Goal: Task Accomplishment & Management: Complete application form

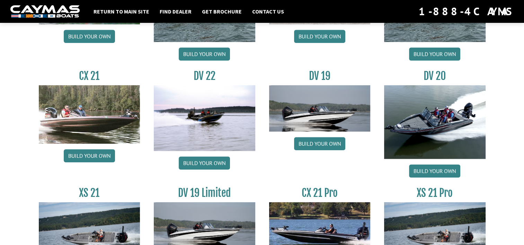
scroll to position [764, 0]
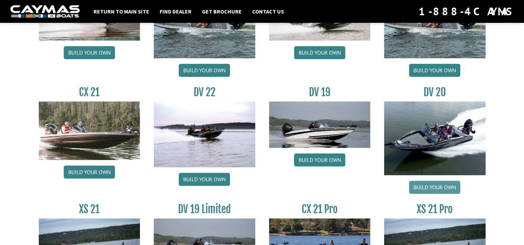
click at [425, 185] on link "Build your own" at bounding box center [434, 187] width 51 height 13
click at [428, 188] on link "Build your own" at bounding box center [434, 187] width 51 height 13
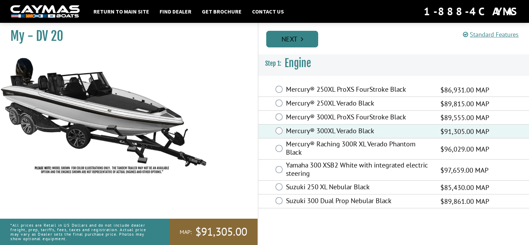
click at [292, 40] on link "Next" at bounding box center [292, 39] width 52 height 17
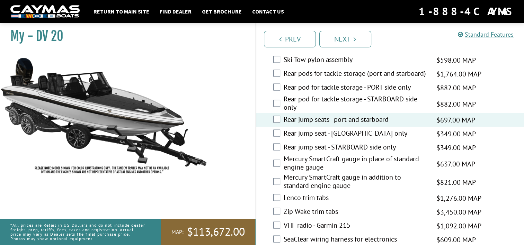
scroll to position [1336, 0]
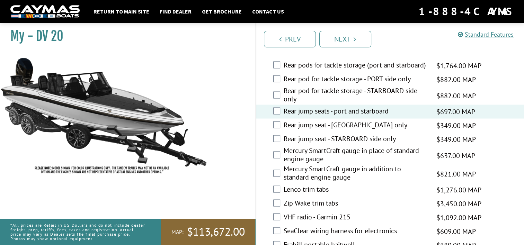
click at [280, 146] on div "Mercury SmartCraft gauge in place of standard engine gauge $637.00 MAP $752.00 …" at bounding box center [390, 155] width 268 height 18
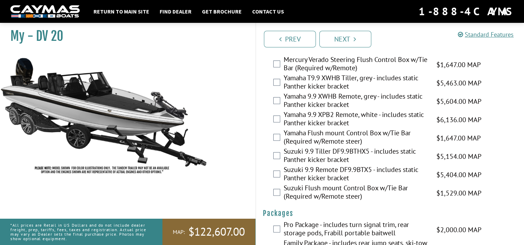
scroll to position [1956, 0]
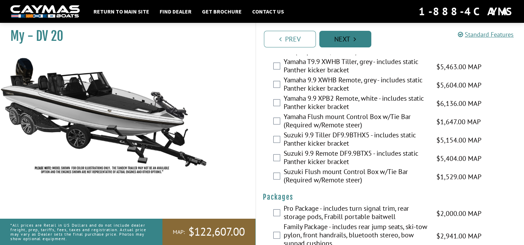
click at [333, 36] on link "Next" at bounding box center [345, 39] width 52 height 17
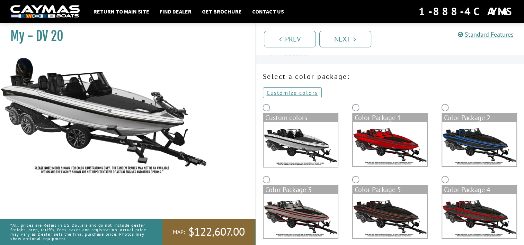
scroll to position [11, 0]
click at [281, 94] on link "Customize colors" at bounding box center [292, 93] width 59 height 11
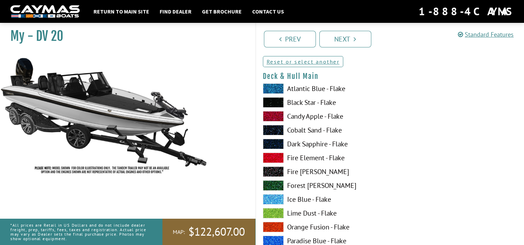
scroll to position [78, 0]
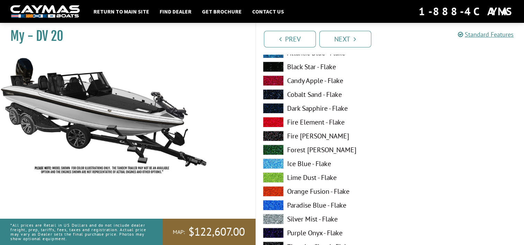
click at [272, 165] on span at bounding box center [273, 163] width 21 height 10
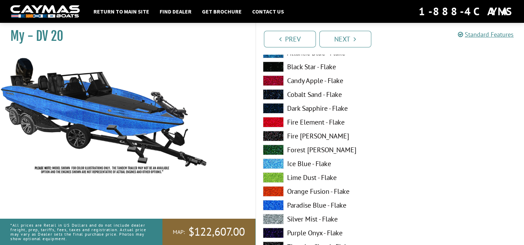
click at [271, 178] on span at bounding box center [273, 177] width 21 height 10
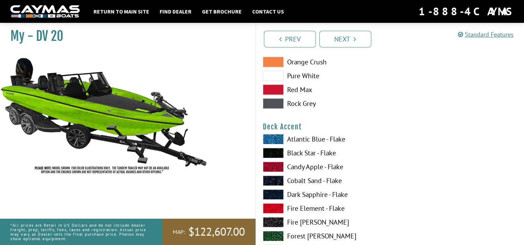
scroll to position [410, 0]
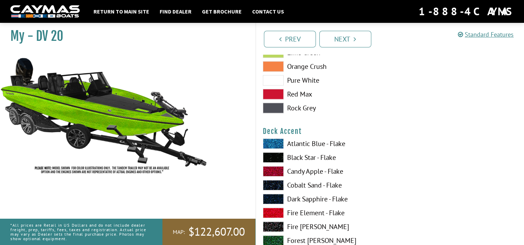
click at [274, 142] on span at bounding box center [273, 143] width 21 height 10
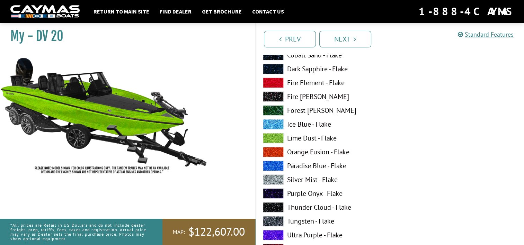
scroll to position [536, 0]
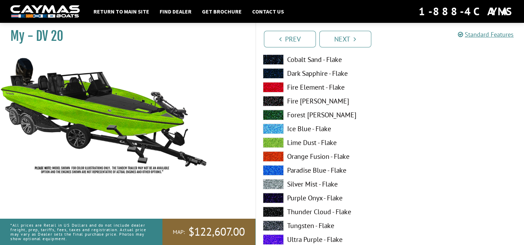
click at [259, 111] on div "Atlantic Blue - Flake Black Star - Flake Candy Apple - Flake Cobalt Sand - Flak…" at bounding box center [323, 213] width 134 height 401
click at [271, 113] on span at bounding box center [273, 115] width 21 height 10
click at [271, 184] on span at bounding box center [273, 184] width 21 height 10
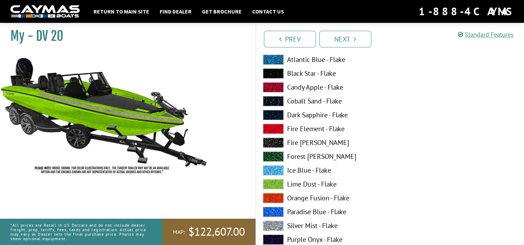
scroll to position [922, 0]
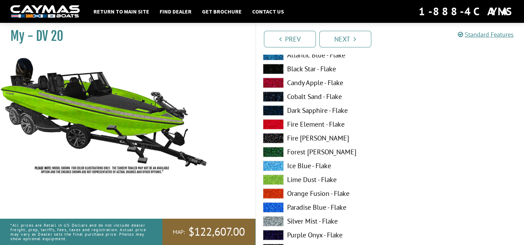
click at [277, 166] on span at bounding box center [273, 166] width 21 height 10
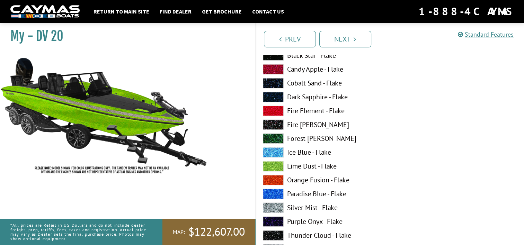
click at [269, 122] on span at bounding box center [273, 124] width 21 height 10
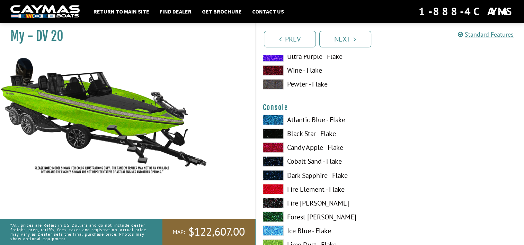
scroll to position [1165, 0]
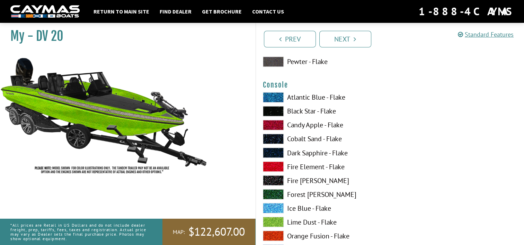
click at [272, 98] on span at bounding box center [273, 97] width 21 height 10
click at [278, 113] on span at bounding box center [273, 111] width 21 height 10
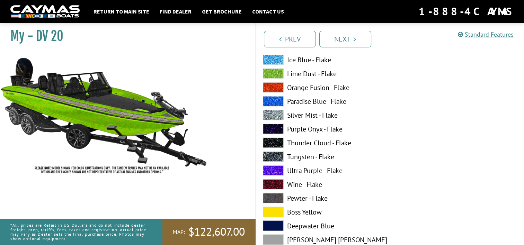
scroll to position [1317, 0]
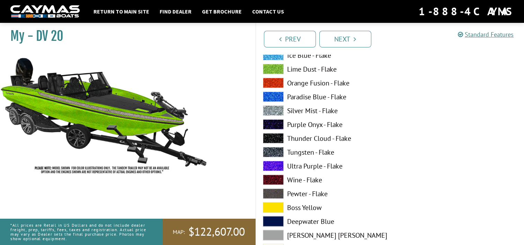
click at [265, 109] on span at bounding box center [273, 111] width 21 height 10
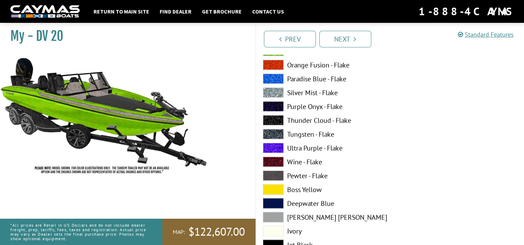
scroll to position [1371, 0]
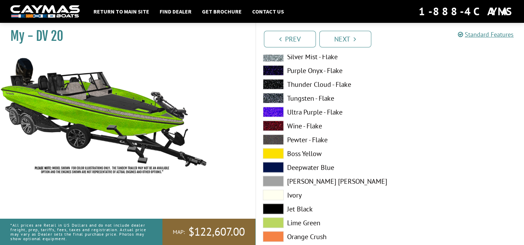
click at [271, 197] on span at bounding box center [273, 195] width 21 height 10
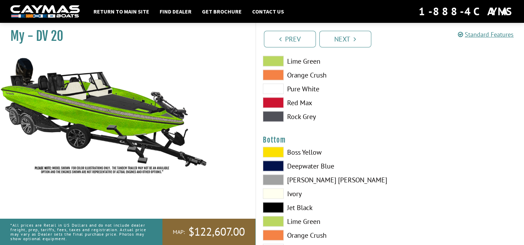
scroll to position [1529, 0]
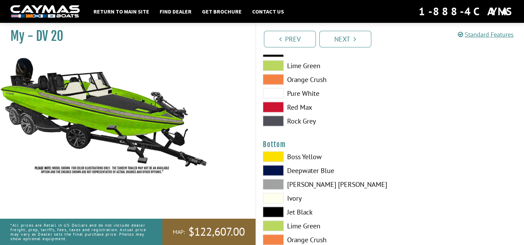
click at [266, 156] on span at bounding box center [273, 157] width 21 height 10
click at [276, 195] on span at bounding box center [273, 198] width 21 height 10
click at [277, 212] on span at bounding box center [273, 212] width 21 height 10
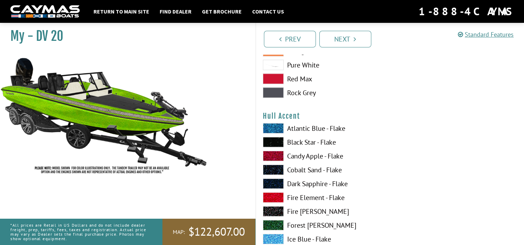
scroll to position [1722, 0]
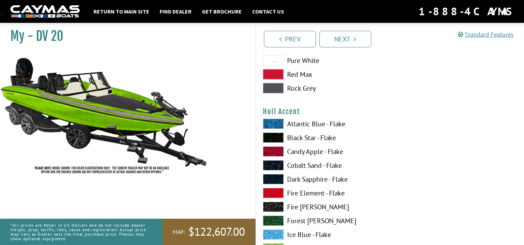
click at [280, 192] on span at bounding box center [273, 193] width 21 height 10
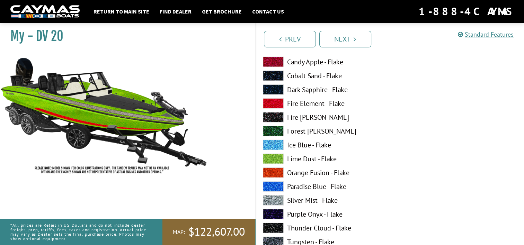
scroll to position [1794, 0]
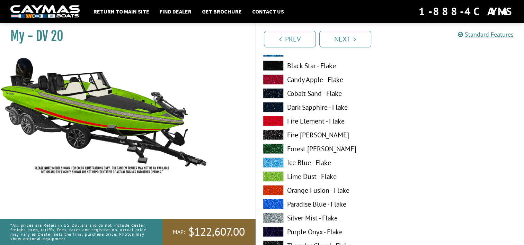
click at [266, 213] on span at bounding box center [273, 218] width 21 height 10
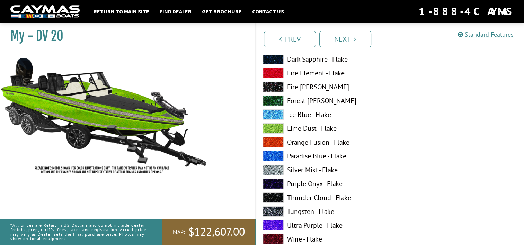
scroll to position [2301, 0]
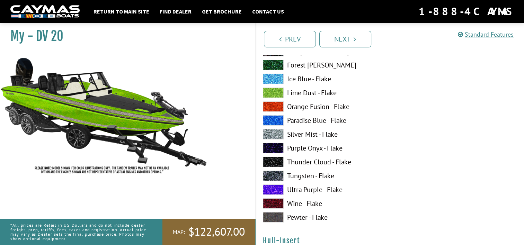
click at [267, 176] on span at bounding box center [273, 176] width 21 height 10
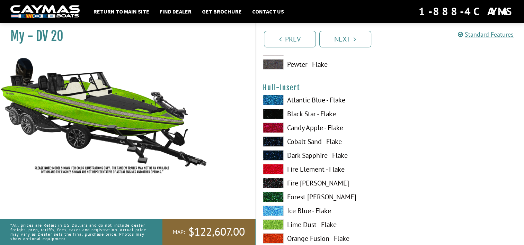
scroll to position [2449, 0]
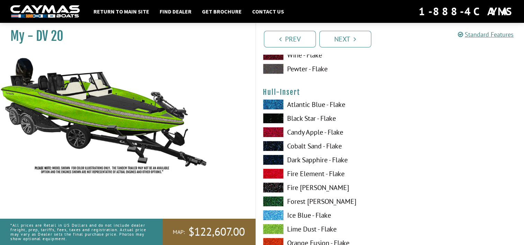
click at [271, 100] on span at bounding box center [273, 104] width 21 height 10
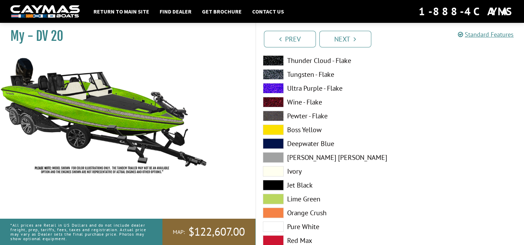
scroll to position [2701, 0]
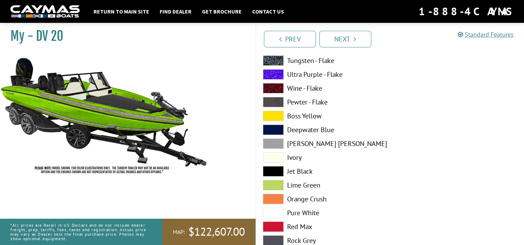
click at [273, 199] on span at bounding box center [273, 199] width 21 height 10
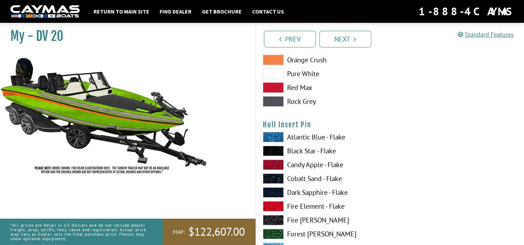
scroll to position [2867, 0]
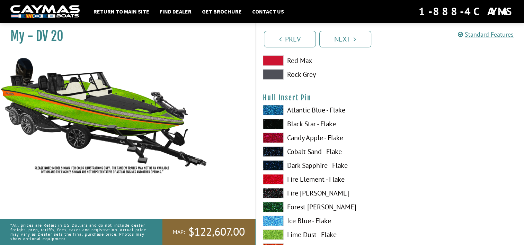
click at [269, 164] on span at bounding box center [273, 165] width 21 height 10
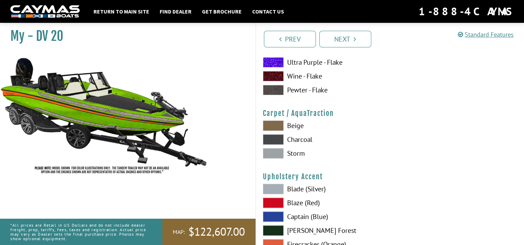
scroll to position [3141, 0]
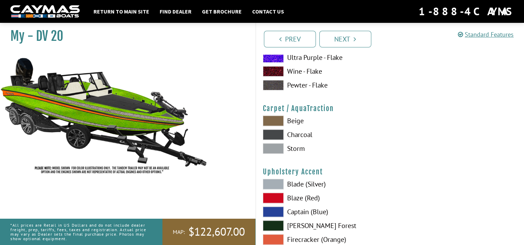
click at [278, 146] on span at bounding box center [273, 148] width 21 height 10
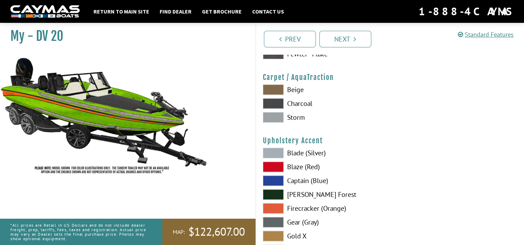
scroll to position [3230, 0]
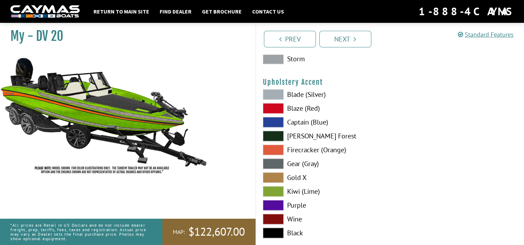
click at [273, 145] on span at bounding box center [273, 150] width 21 height 10
click at [275, 94] on span at bounding box center [273, 94] width 21 height 10
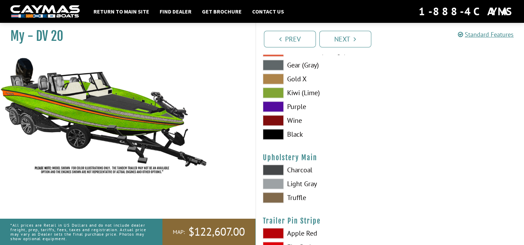
scroll to position [3334, 0]
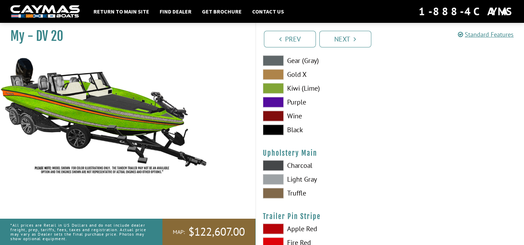
click at [270, 175] on span at bounding box center [273, 179] width 21 height 10
click at [271, 163] on span at bounding box center [273, 165] width 21 height 10
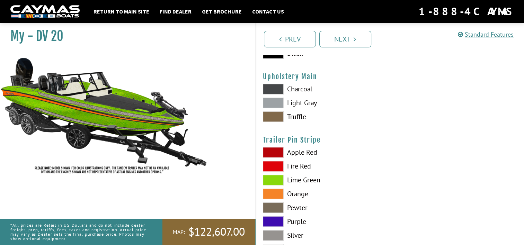
scroll to position [3415, 0]
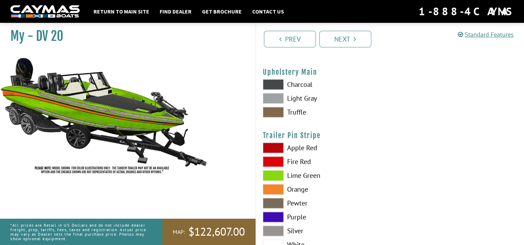
click at [272, 188] on span at bounding box center [273, 189] width 21 height 10
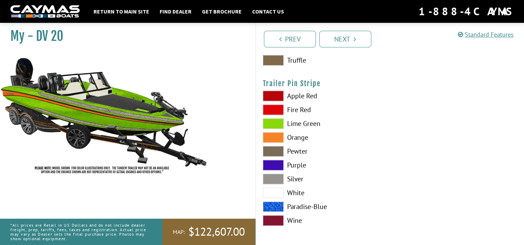
click at [269, 202] on span at bounding box center [273, 206] width 21 height 10
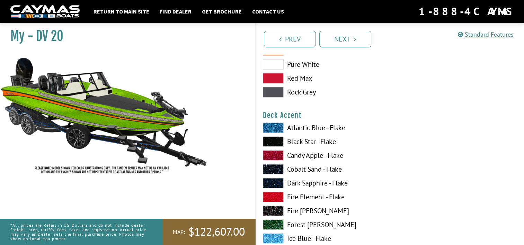
scroll to position [417, 0]
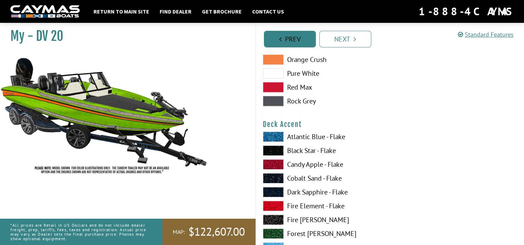
click at [298, 43] on link "Prev" at bounding box center [290, 39] width 52 height 17
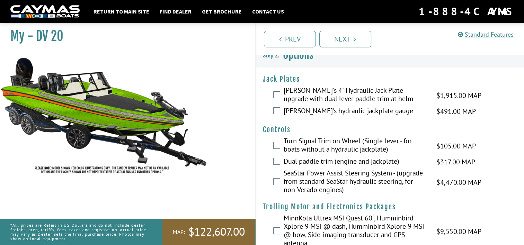
scroll to position [0, 0]
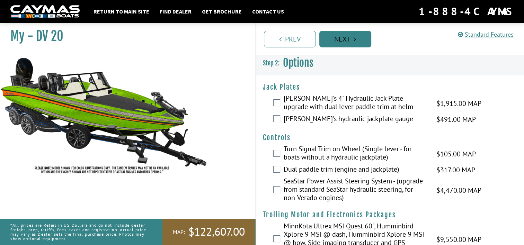
click at [337, 31] on link "Next" at bounding box center [345, 39] width 52 height 17
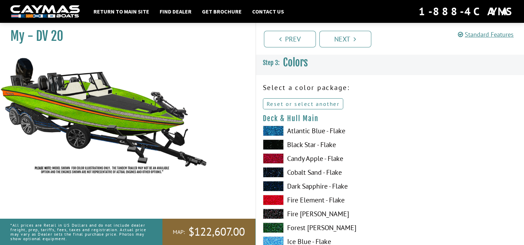
click at [328, 101] on link "Reset or select another" at bounding box center [303, 103] width 81 height 11
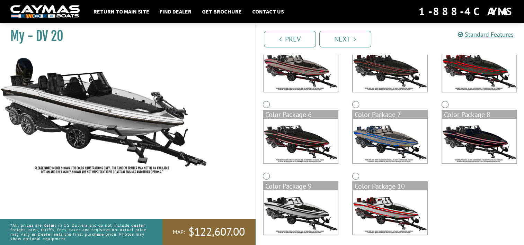
scroll to position [161, 0]
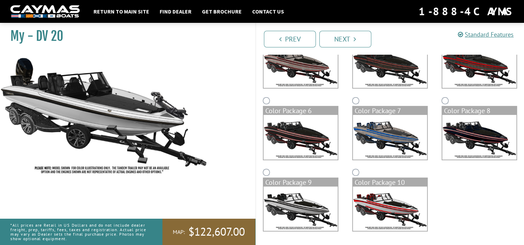
click at [377, 220] on img at bounding box center [390, 209] width 74 height 44
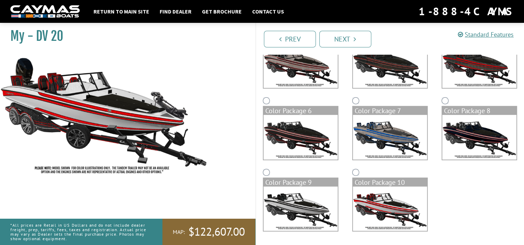
click at [464, 140] on img at bounding box center [479, 137] width 74 height 44
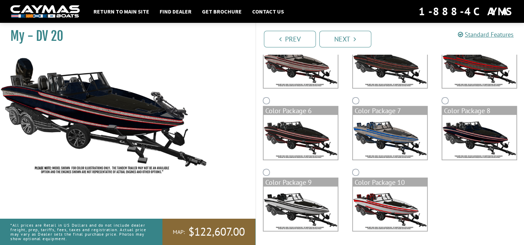
click at [411, 148] on img at bounding box center [390, 137] width 74 height 44
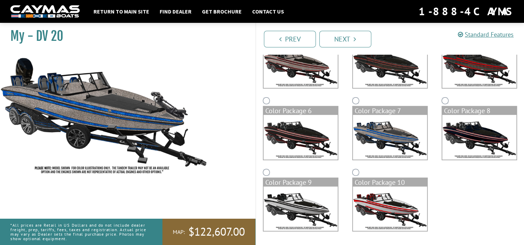
click at [319, 149] on img at bounding box center [300, 137] width 74 height 44
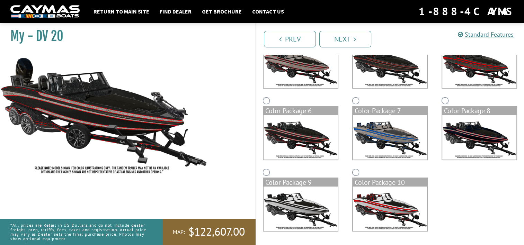
click at [303, 201] on img at bounding box center [300, 209] width 74 height 44
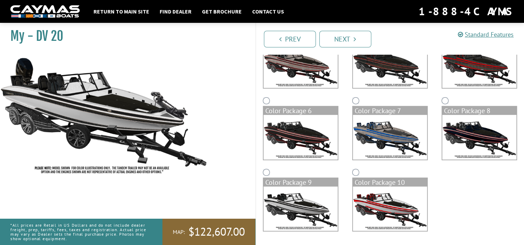
click at [311, 191] on img at bounding box center [300, 209] width 74 height 44
click at [345, 35] on link "Next" at bounding box center [345, 39] width 52 height 17
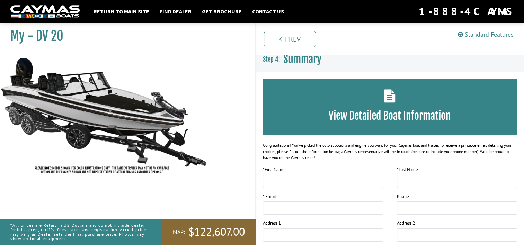
scroll to position [0, 0]
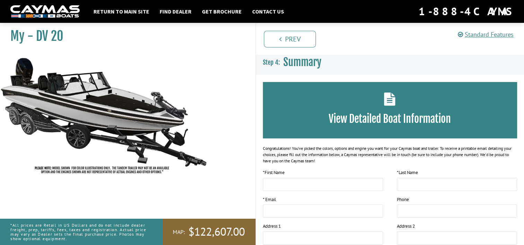
click at [136, 140] on img at bounding box center [104, 116] width 208 height 126
click at [126, 151] on img at bounding box center [104, 116] width 208 height 126
click at [127, 151] on img at bounding box center [104, 116] width 208 height 126
click at [480, 34] on link "Standard Features" at bounding box center [485, 34] width 56 height 8
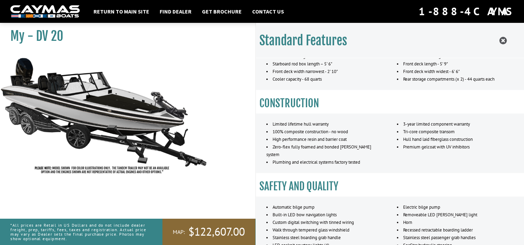
scroll to position [76, 0]
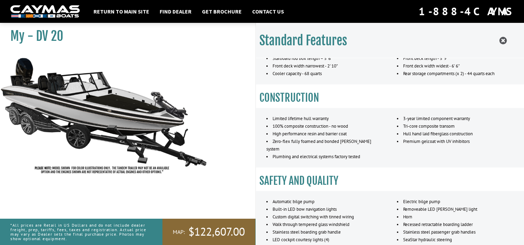
click at [126, 132] on img at bounding box center [104, 116] width 208 height 126
click at [120, 122] on img at bounding box center [104, 116] width 208 height 126
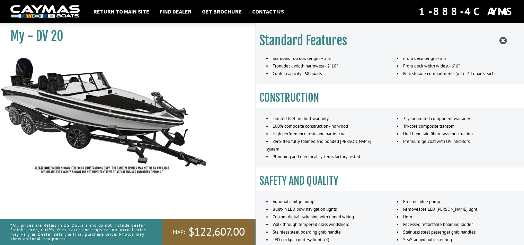
drag, startPoint x: 517, startPoint y: 104, endPoint x: 521, endPoint y: 95, distance: 9.6
click at [521, 95] on div "Standard Features CAYMAS DV 20 SPECIFICATIONS Length – 20’ 11” Max horsepower -…" at bounding box center [390, 145] width 268 height 245
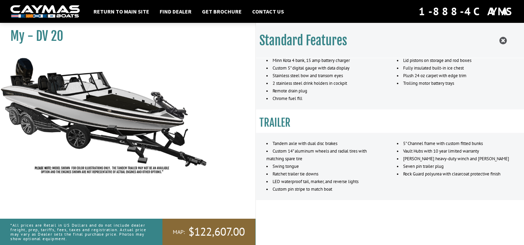
scroll to position [507, 0]
